Goal: Task Accomplishment & Management: Manage account settings

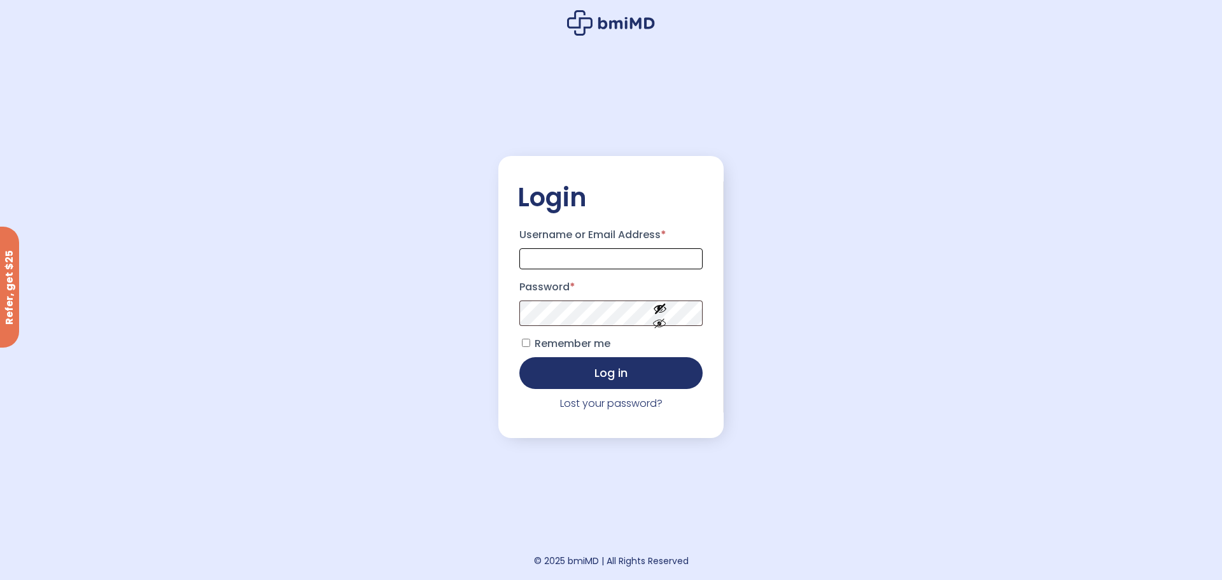
type input "**********"
click at [564, 347] on span "Remember me" at bounding box center [572, 343] width 76 height 15
click at [564, 379] on button "Log in" at bounding box center [610, 372] width 183 height 32
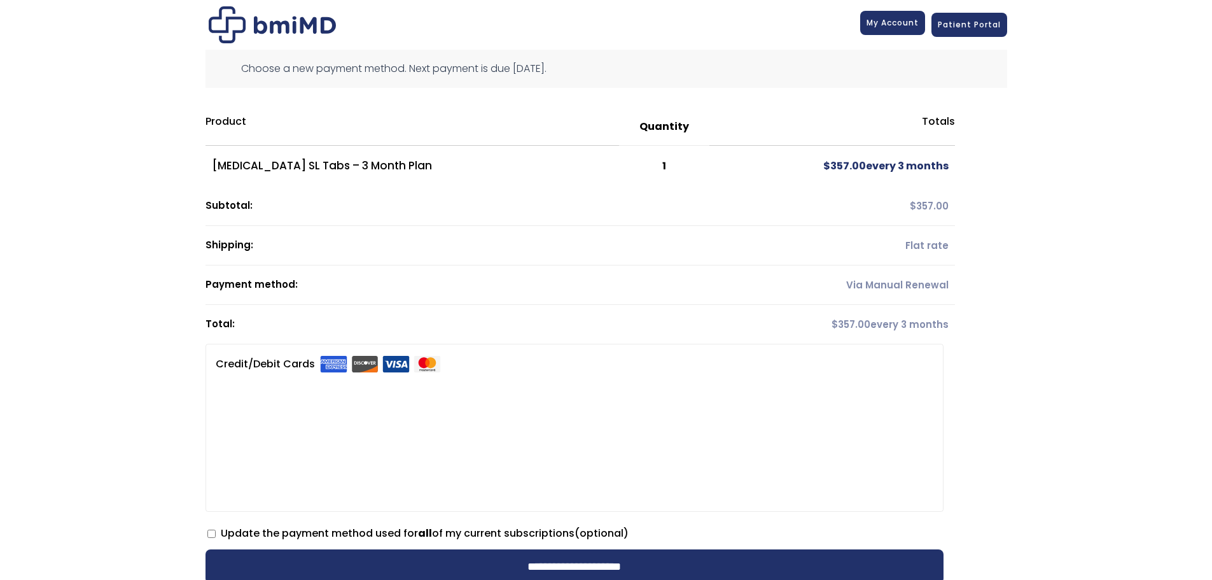
click at [902, 18] on span "My Account" at bounding box center [893, 22] width 52 height 11
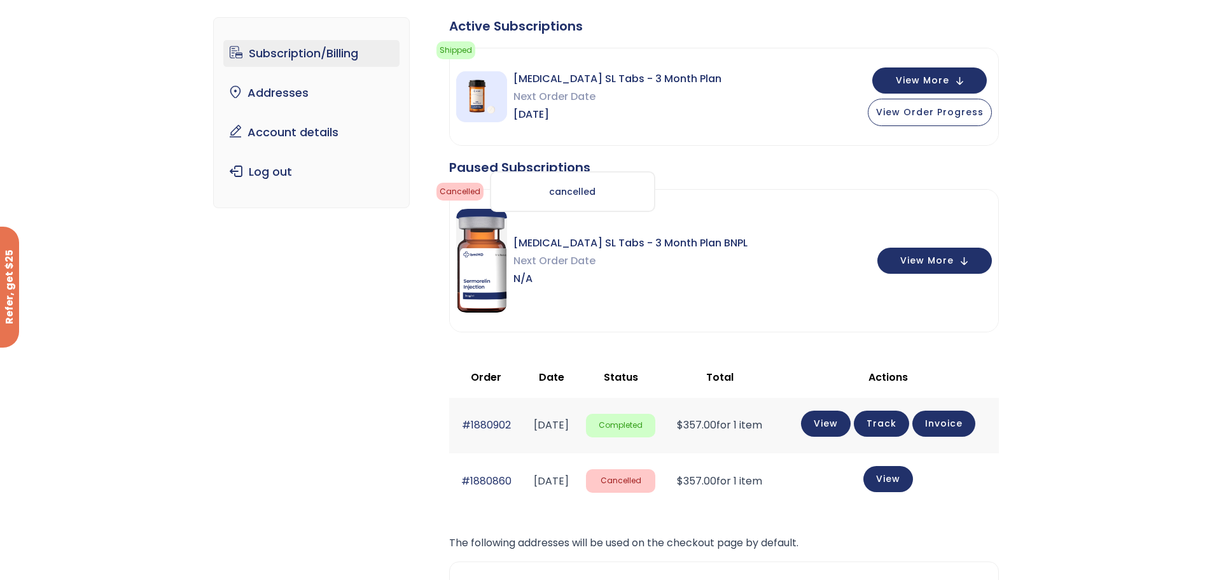
scroll to position [64, 0]
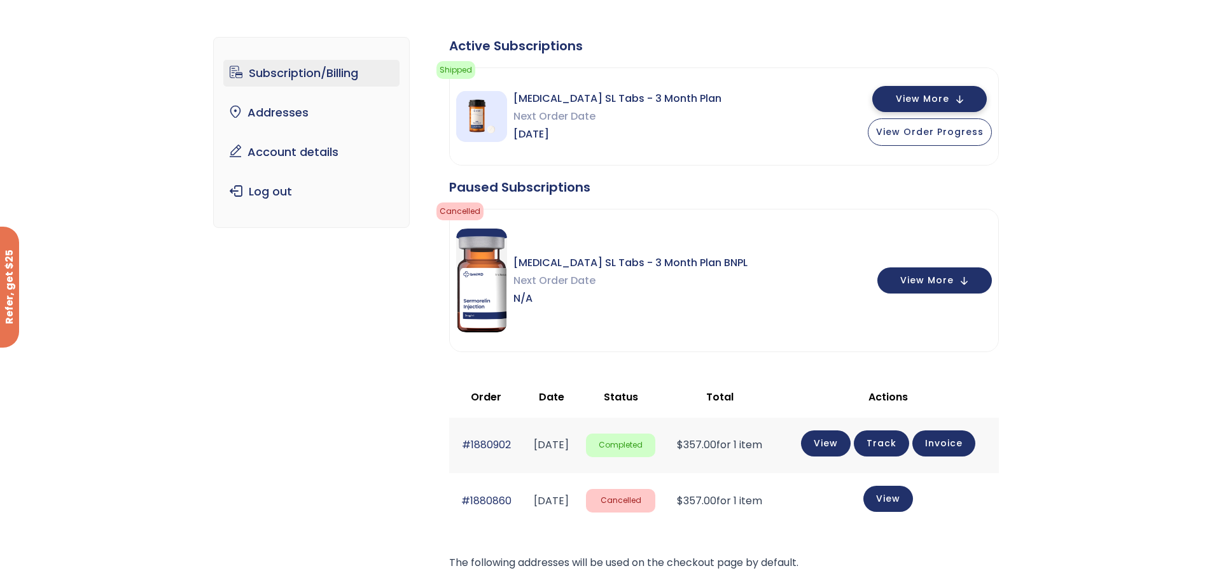
click at [907, 97] on span "View More" at bounding box center [922, 99] width 53 height 8
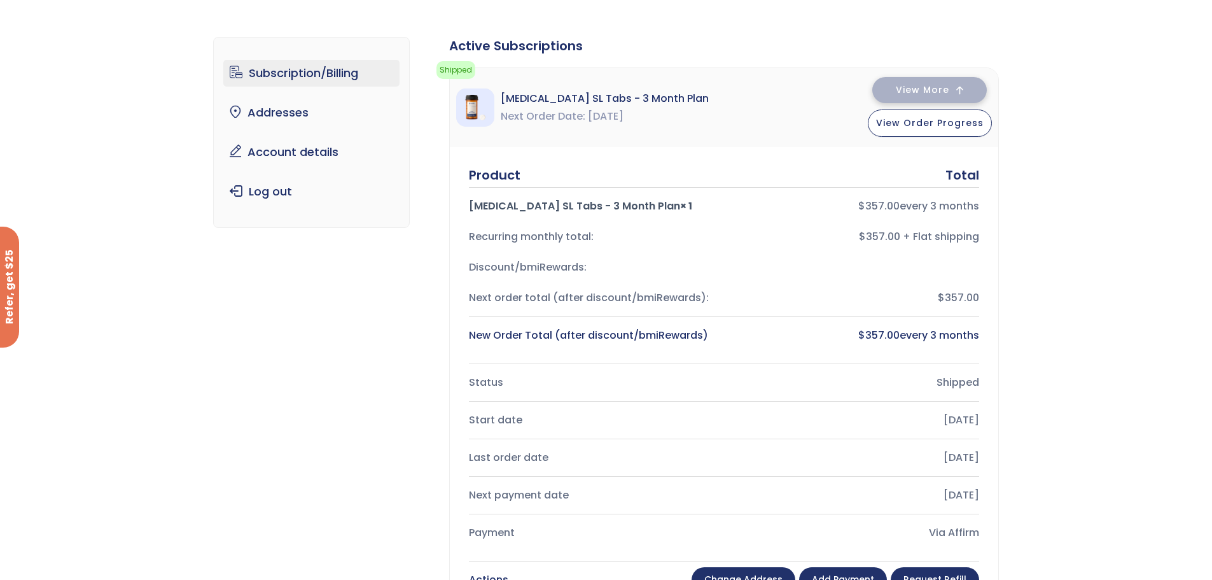
click at [906, 94] on span "View More" at bounding box center [922, 90] width 53 height 8
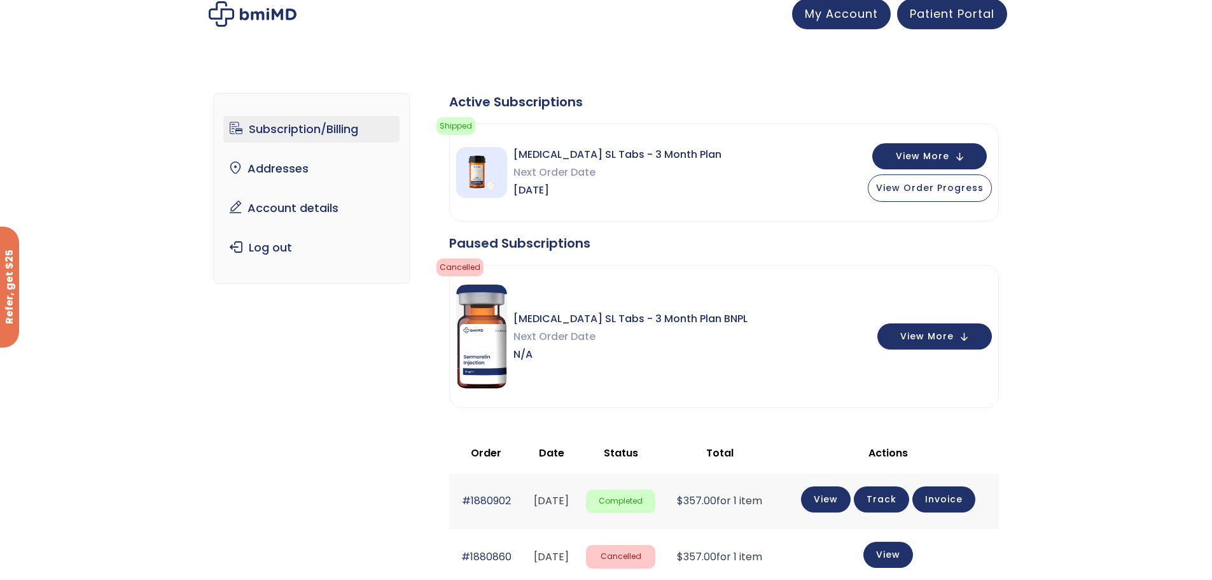
scroll to position [0, 0]
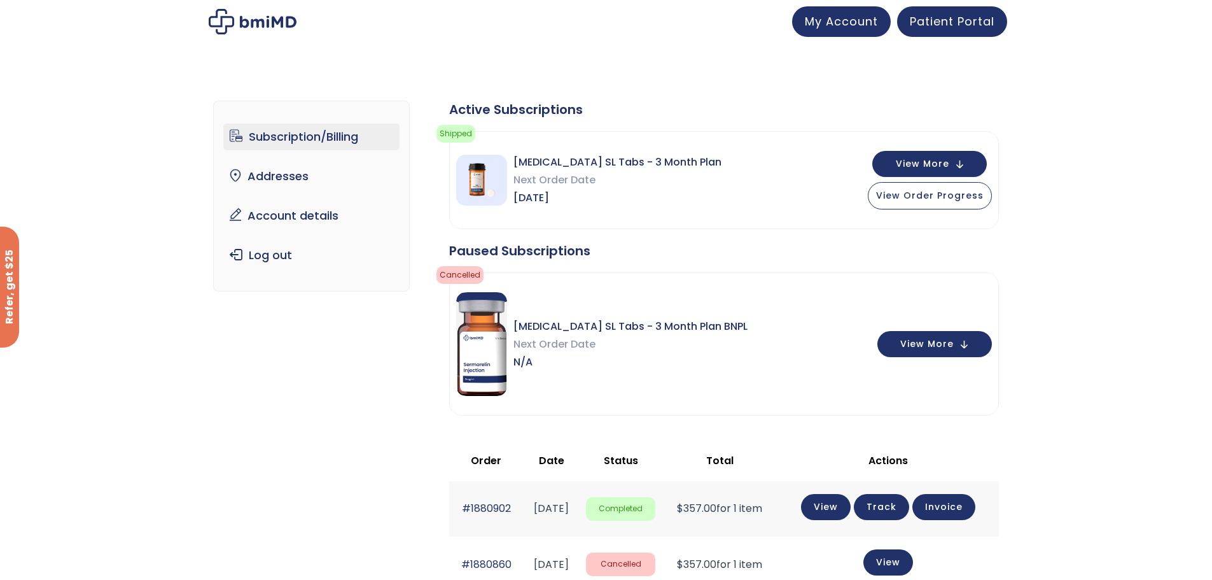
click at [253, 27] on img at bounding box center [253, 21] width 88 height 25
click at [949, 30] on link "Patient Portal" at bounding box center [952, 19] width 110 height 31
